Goal: Navigation & Orientation: Understand site structure

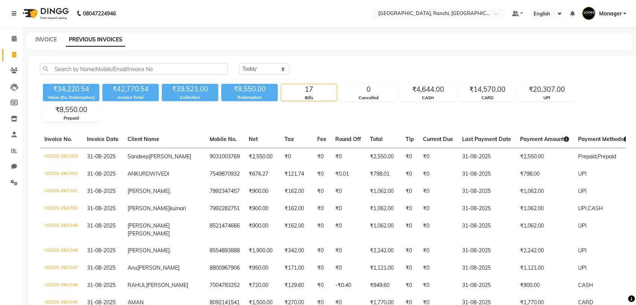
select select "[DATE]"
click at [12, 40] on icon at bounding box center [14, 39] width 5 height 6
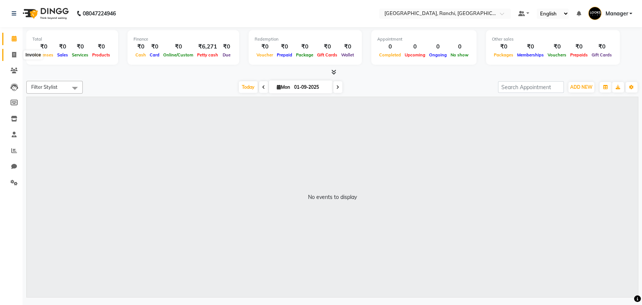
click at [15, 56] on icon at bounding box center [14, 55] width 4 height 6
select select "service"
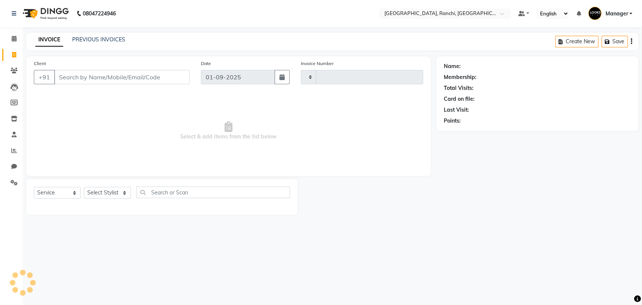
type input "1354"
select select "6463"
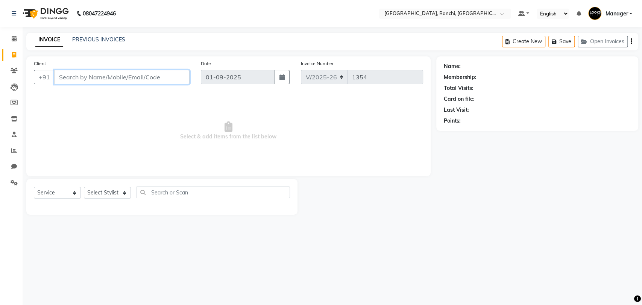
click at [82, 78] on input "Client" at bounding box center [121, 77] width 135 height 14
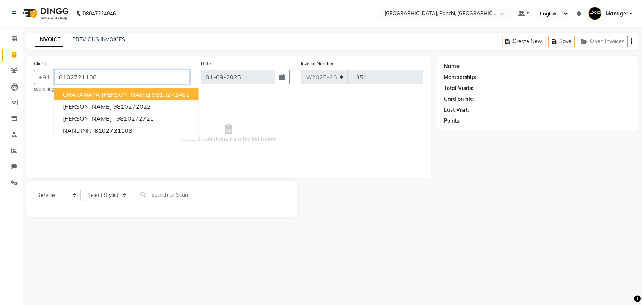
type input "8102721108"
select select "1: Object"
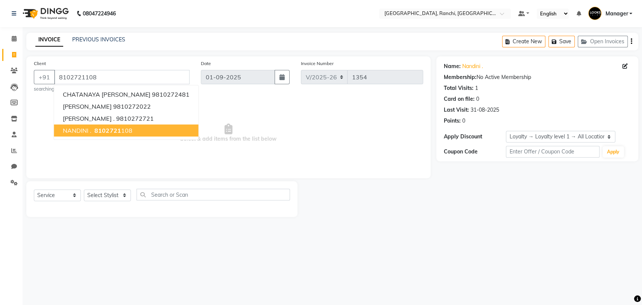
click at [96, 127] on span "8102721" at bounding box center [107, 131] width 26 height 8
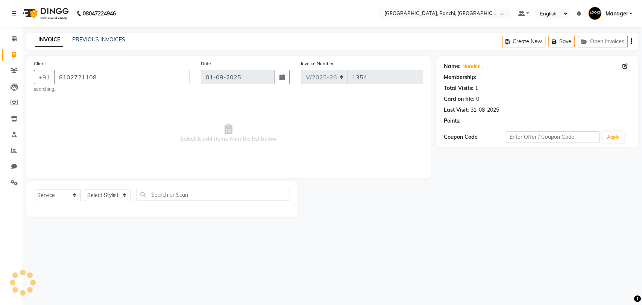
select select "1: Object"
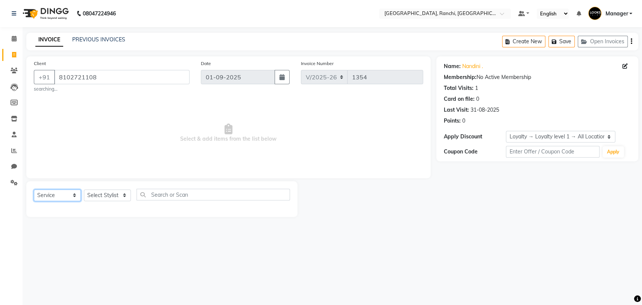
click at [74, 195] on select "Select Service Product Membership Package Voucher Prepaid Gift Card" at bounding box center [57, 196] width 47 height 12
click at [34, 190] on select "Select Service Product Membership Package Voucher Prepaid Gift Card" at bounding box center [57, 196] width 47 height 12
click at [119, 193] on select "Select Stylist [PERSON_NAME] COUNTER_SALES Gautam_pdct [PERSON_NAME] Manager [P…" at bounding box center [107, 196] width 47 height 12
click at [84, 190] on select "Select Stylist [PERSON_NAME] COUNTER_SALES Gautam_pdct [PERSON_NAME] Manager [P…" at bounding box center [107, 196] width 47 height 12
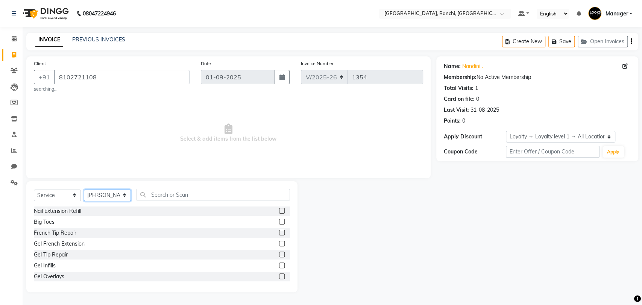
click at [117, 199] on select "Select Stylist [PERSON_NAME] COUNTER_SALES Gautam_pdct [PERSON_NAME] Manager [P…" at bounding box center [107, 196] width 47 height 12
select select "49644"
click at [84, 190] on select "Select Stylist [PERSON_NAME] COUNTER_SALES Gautam_pdct [PERSON_NAME] Manager [P…" at bounding box center [107, 196] width 47 height 12
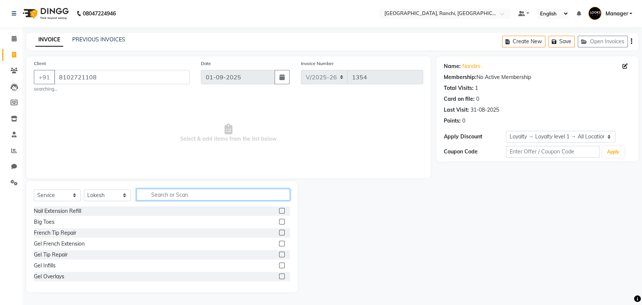
click at [186, 194] on input "text" at bounding box center [213, 195] width 153 height 12
type input "NAIL"
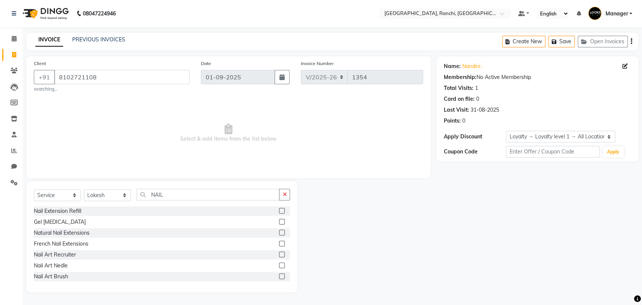
click at [279, 211] on label at bounding box center [282, 211] width 6 height 6
click at [279, 211] on input "checkbox" at bounding box center [281, 211] width 5 height 5
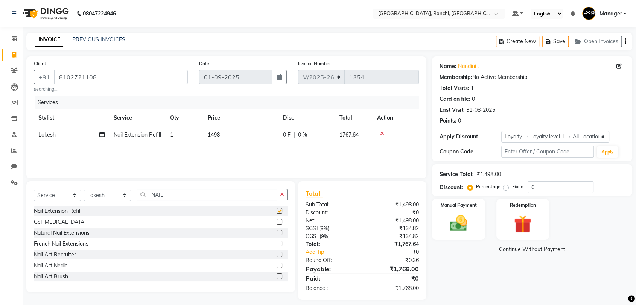
checkbox input "false"
click at [461, 225] on img at bounding box center [457, 223] width 29 height 21
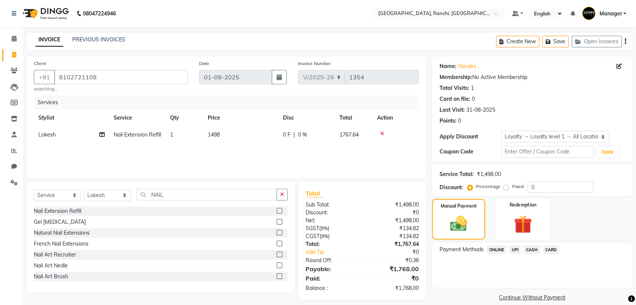
click at [532, 223] on img at bounding box center [522, 224] width 29 height 23
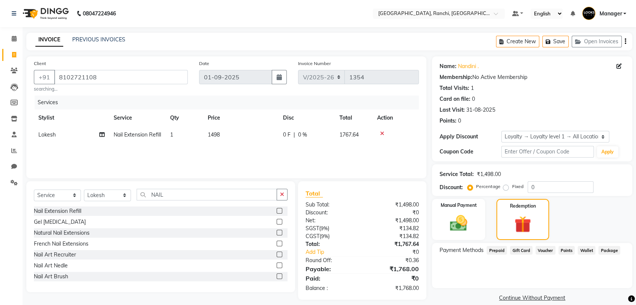
click at [476, 162] on div "Name: [PERSON_NAME] . Membership: No Active Membership Total Visits: 1 Card on …" at bounding box center [535, 179] width 206 height 247
click at [557, 136] on select "Select Loyalty → Loyalty level 1 → All Location Customers" at bounding box center [555, 137] width 108 height 12
click at [502, 249] on span "Prepaid" at bounding box center [496, 250] width 20 height 9
click at [567, 248] on span "Points" at bounding box center [566, 250] width 17 height 9
click at [586, 248] on span "Wallet" at bounding box center [586, 250] width 18 height 9
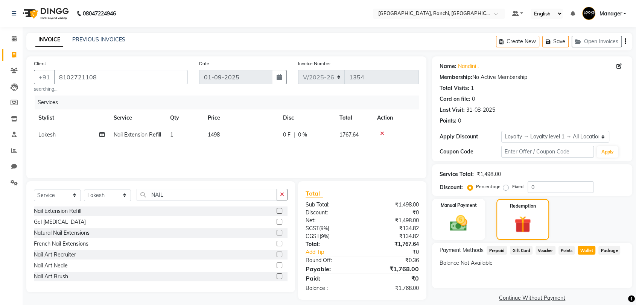
click at [229, 134] on td "1498" at bounding box center [240, 134] width 75 height 17
select select "49644"
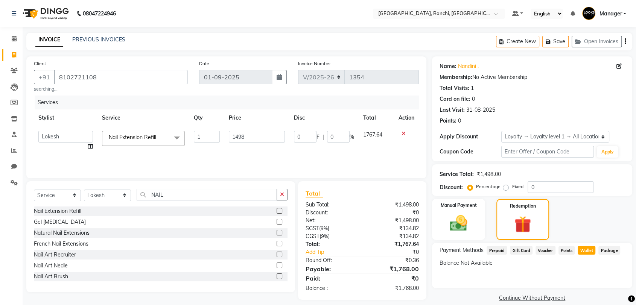
click at [229, 134] on input "1498" at bounding box center [257, 137] width 56 height 12
type input "100"
click at [254, 153] on div "Services Stylist Service Qty Price Disc Total Action [PERSON_NAME] COUNTER_SALE…" at bounding box center [226, 133] width 385 height 75
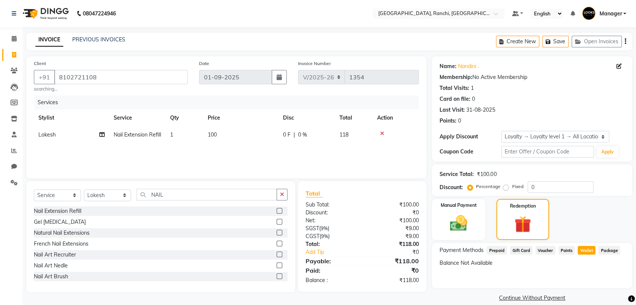
click at [413, 283] on div "₹118.00" at bounding box center [393, 280] width 62 height 8
click at [281, 197] on icon "button" at bounding box center [282, 194] width 4 height 5
click at [72, 190] on select "Select Service Product Membership Package Voucher Prepaid Gift Card" at bounding box center [57, 196] width 47 height 12
click at [34, 190] on select "Select Service Product Membership Package Voucher Prepaid Gift Card" at bounding box center [57, 196] width 47 height 12
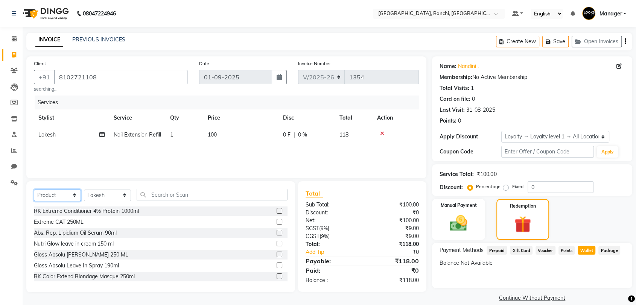
click at [74, 195] on select "Select Service Product Membership Package Voucher Prepaid Gift Card" at bounding box center [57, 196] width 47 height 12
select select "membership"
click at [34, 190] on select "Select Service Product Membership Package Voucher Prepaid Gift Card" at bounding box center [57, 196] width 47 height 12
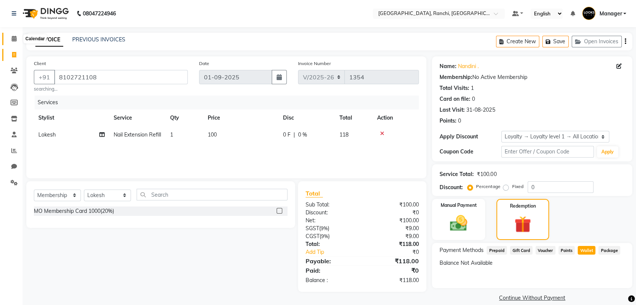
click at [12, 41] on icon at bounding box center [14, 39] width 5 height 6
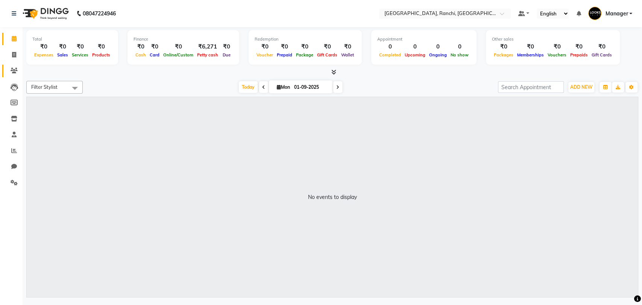
click at [16, 75] on link "Clients" at bounding box center [11, 71] width 18 height 12
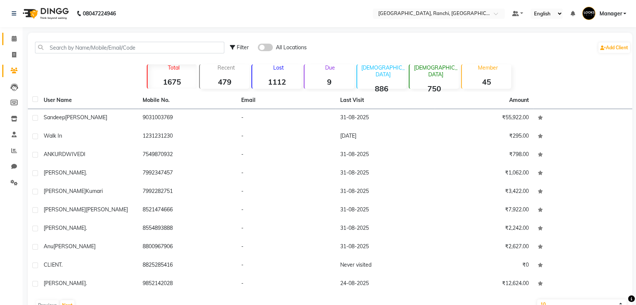
scroll to position [21, 0]
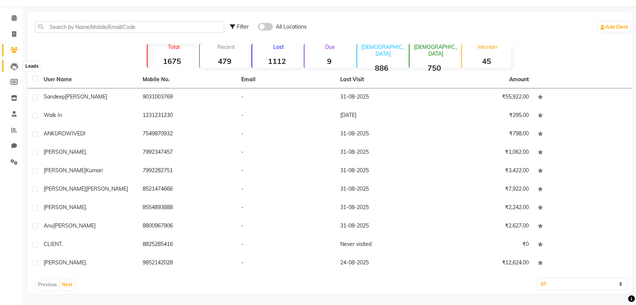
click at [13, 70] on icon at bounding box center [15, 67] width 8 height 8
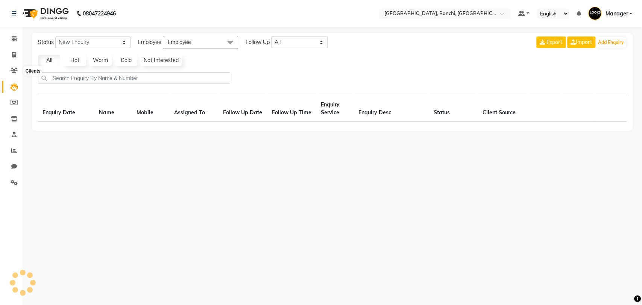
select select "10"
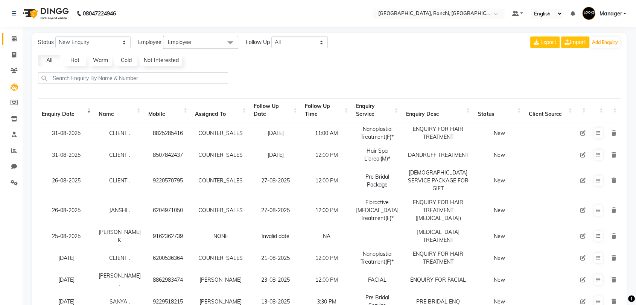
click at [16, 39] on icon at bounding box center [14, 39] width 5 height 6
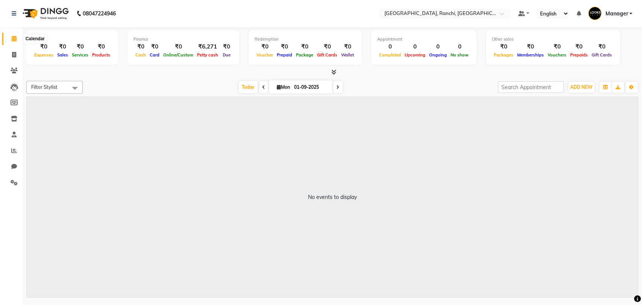
click at [13, 42] on span at bounding box center [14, 39] width 13 height 9
click at [19, 55] on span at bounding box center [14, 55] width 13 height 9
select select "service"
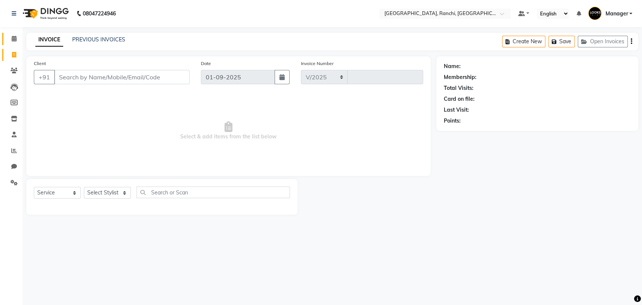
select select "6463"
type input "1354"
click at [20, 68] on span at bounding box center [14, 71] width 13 height 9
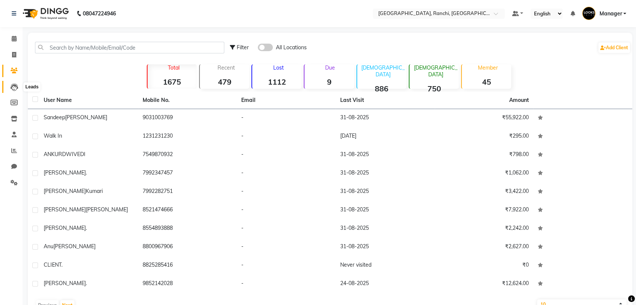
click at [16, 83] on icon at bounding box center [15, 87] width 8 height 8
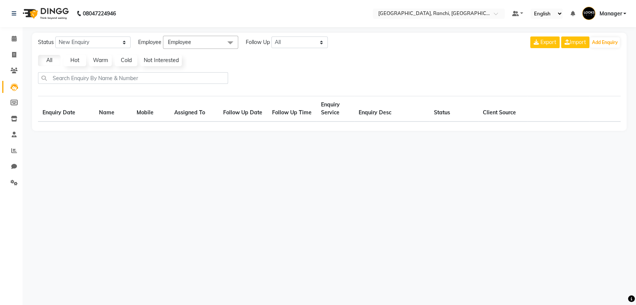
select select "10"
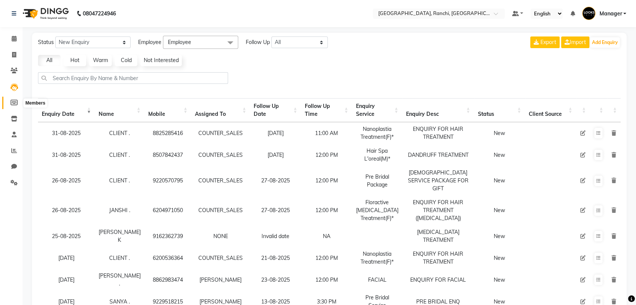
click at [11, 100] on icon at bounding box center [14, 103] width 7 height 6
select select
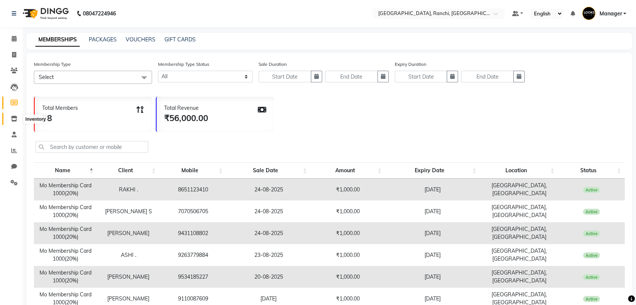
click at [17, 118] on icon at bounding box center [14, 119] width 6 height 6
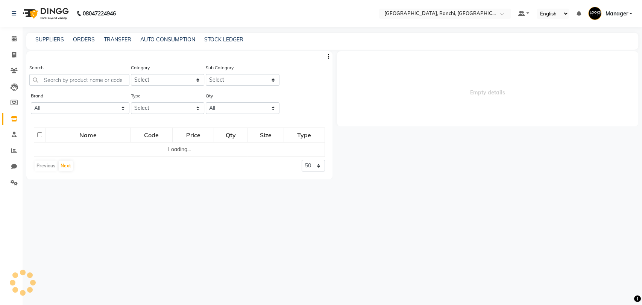
select select
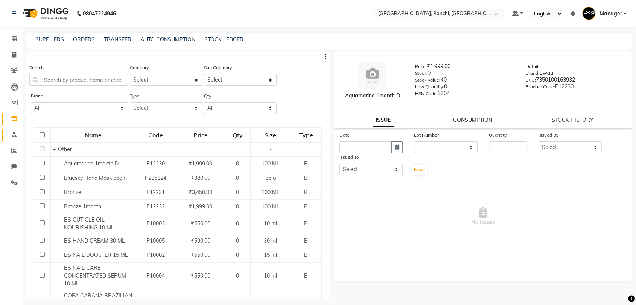
click at [13, 134] on icon at bounding box center [14, 135] width 5 height 6
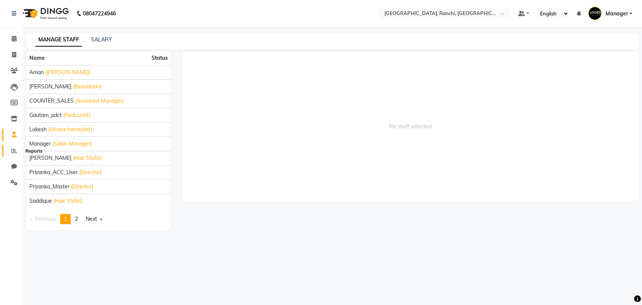
click at [14, 154] on span at bounding box center [14, 151] width 13 height 9
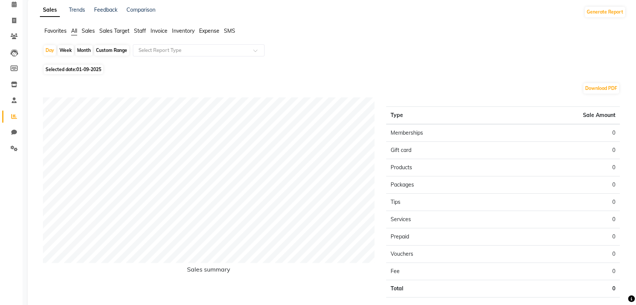
scroll to position [32, 0]
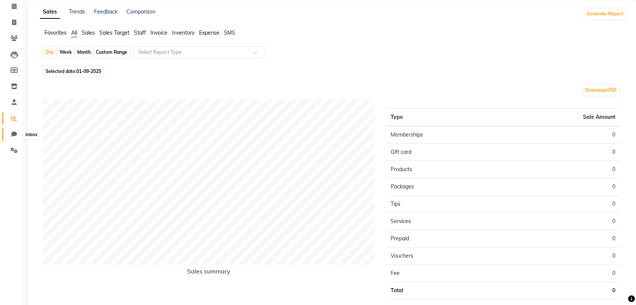
click at [12, 133] on icon at bounding box center [14, 134] width 6 height 6
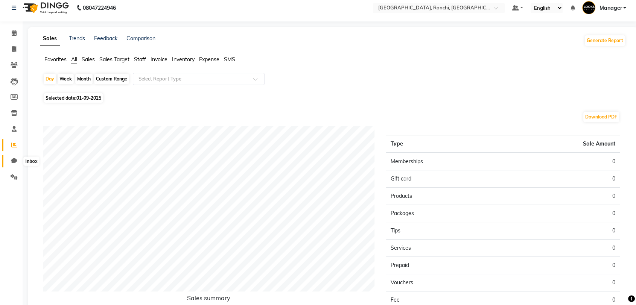
select select "100"
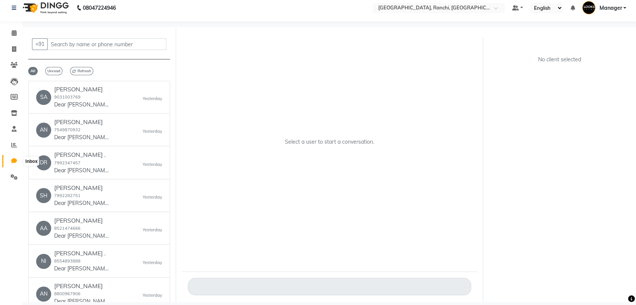
click at [16, 158] on span at bounding box center [14, 161] width 13 height 9
click at [14, 163] on icon at bounding box center [14, 161] width 6 height 6
click at [12, 178] on icon at bounding box center [14, 177] width 7 height 6
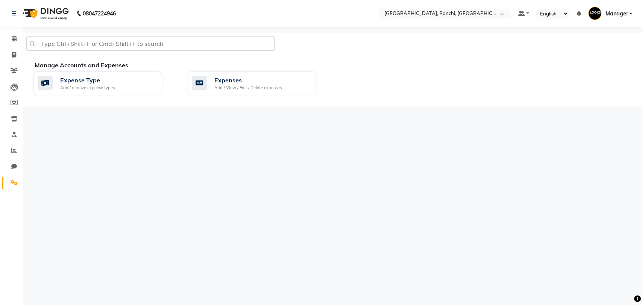
click at [10, 64] on li "Clients" at bounding box center [11, 71] width 23 height 16
click at [13, 72] on icon at bounding box center [14, 71] width 7 height 6
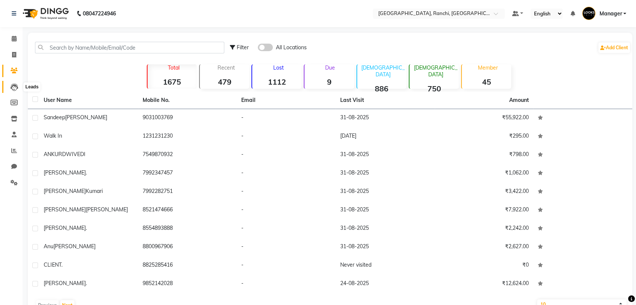
click at [13, 88] on icon at bounding box center [15, 87] width 8 height 8
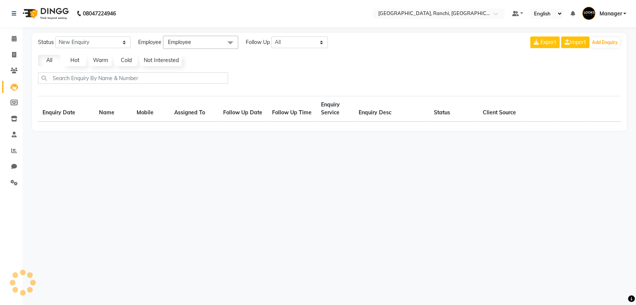
select select "10"
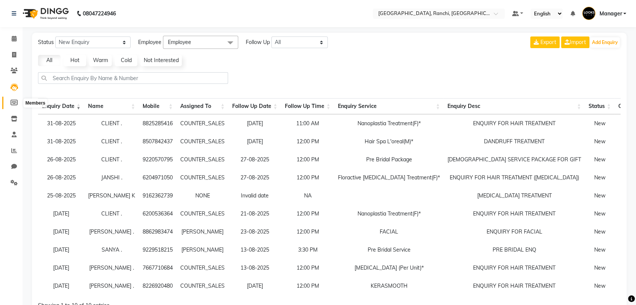
click at [12, 103] on icon at bounding box center [14, 103] width 7 height 6
select select
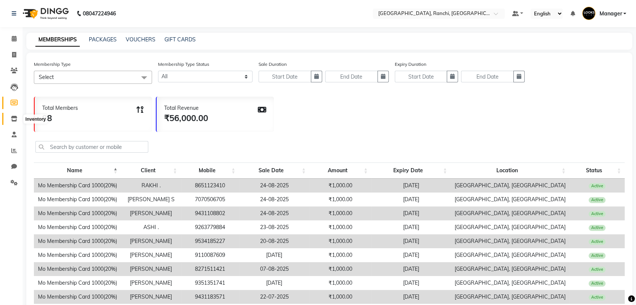
click at [16, 118] on icon at bounding box center [14, 119] width 6 height 6
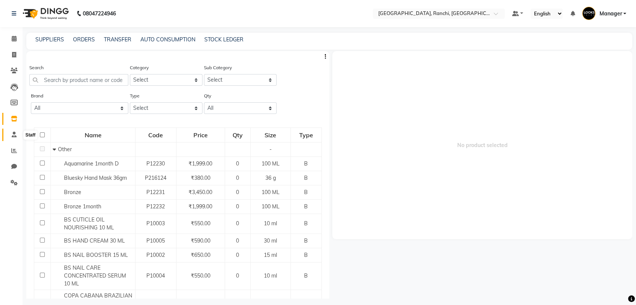
click at [14, 134] on icon at bounding box center [14, 135] width 5 height 6
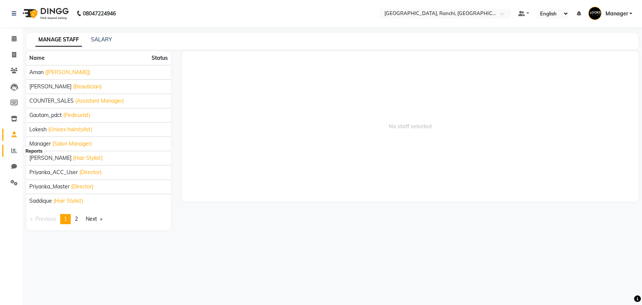
click at [15, 151] on icon at bounding box center [14, 151] width 6 height 6
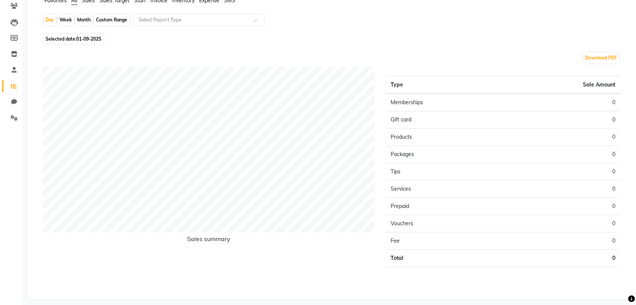
scroll to position [61, 0]
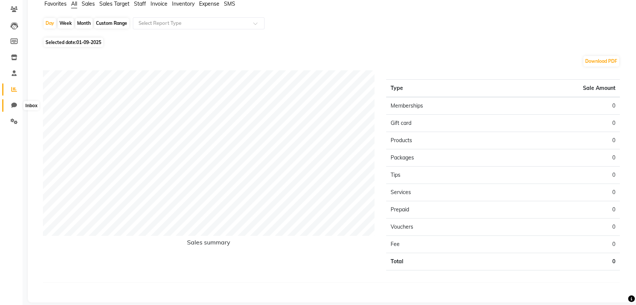
click at [15, 103] on icon at bounding box center [14, 105] width 6 height 6
select select "100"
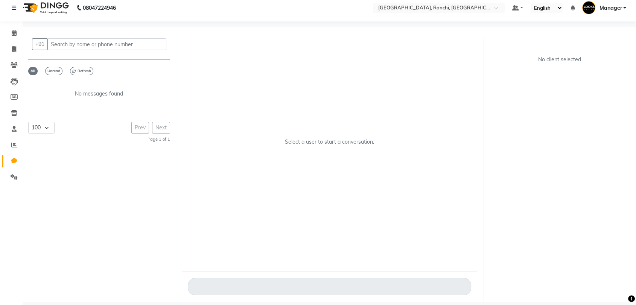
scroll to position [6, 0]
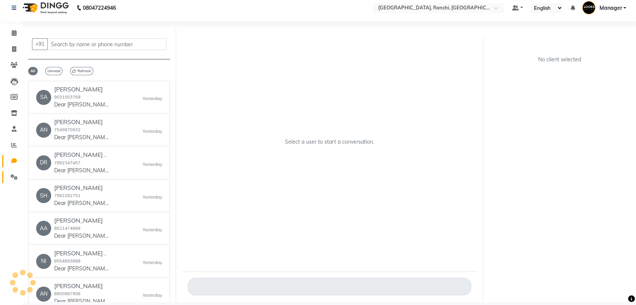
click at [17, 175] on icon at bounding box center [14, 177] width 7 height 6
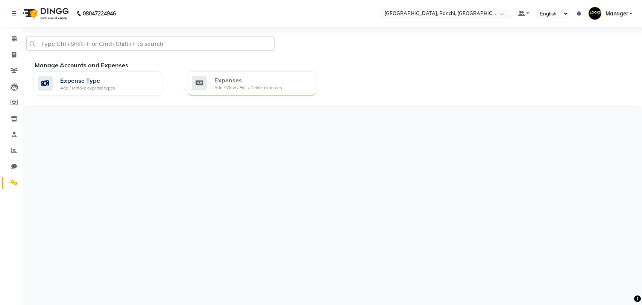
click at [259, 83] on div "Expenses" at bounding box center [247, 80] width 67 height 9
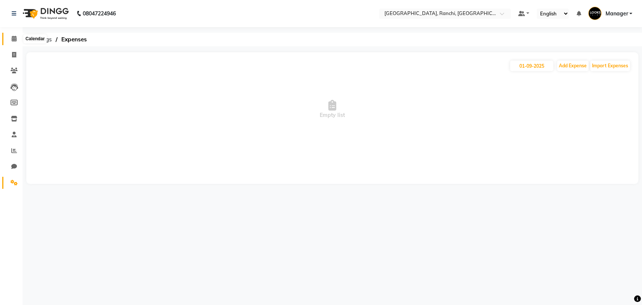
click at [14, 39] on icon at bounding box center [14, 39] width 5 height 6
